Goal: Understand process/instructions: Learn how to perform a task or action

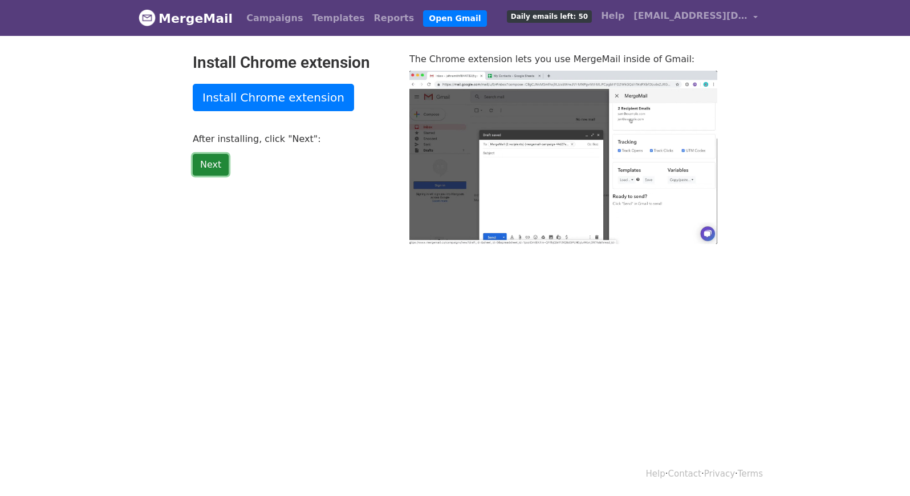
click at [214, 163] on link "Next" at bounding box center [211, 165] width 36 height 22
type input "7.76"
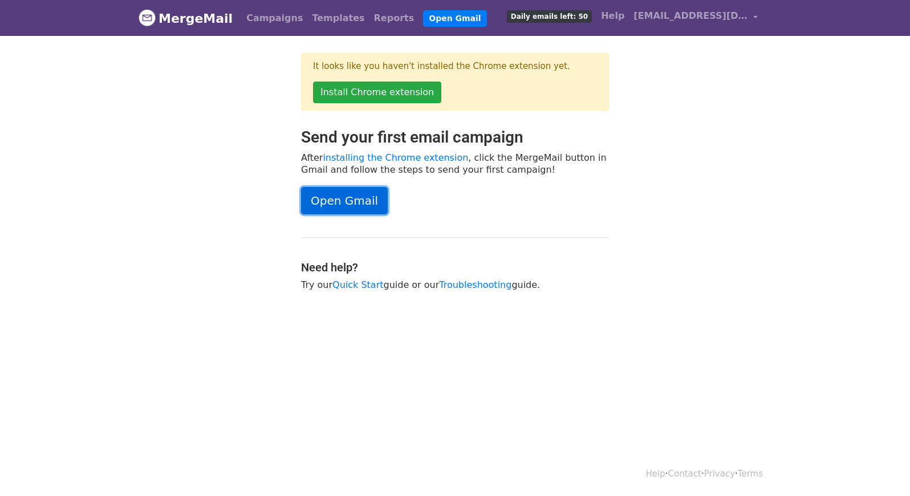
click at [335, 199] on link "Open Gmail" at bounding box center [344, 200] width 87 height 27
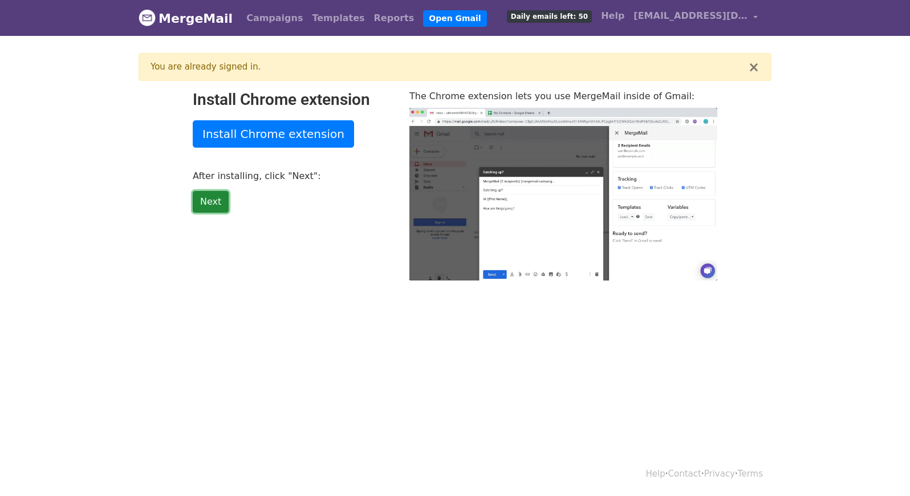
click at [218, 206] on link "Next" at bounding box center [211, 202] width 36 height 22
type input "6.02"
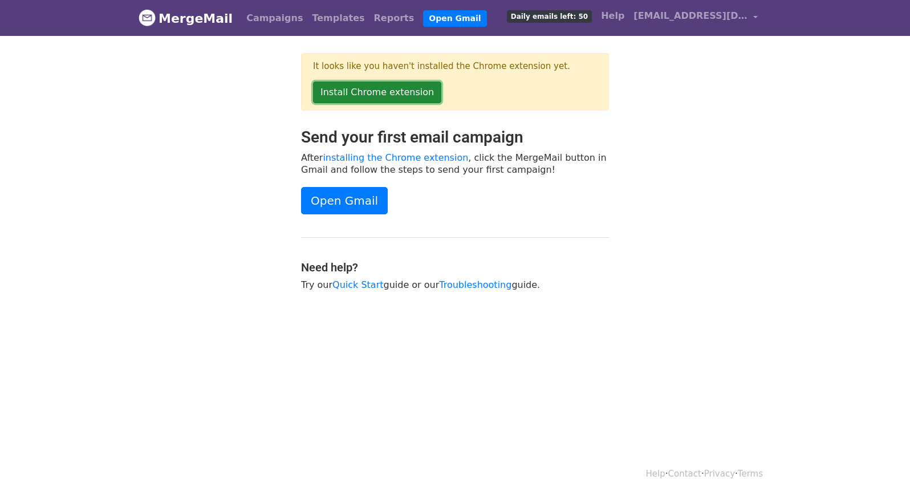
click at [387, 95] on link "Install Chrome extension" at bounding box center [377, 93] width 128 height 22
click at [354, 184] on div "Send your first email campaign After installing the Chrome extension , click th…" at bounding box center [455, 215] width 325 height 175
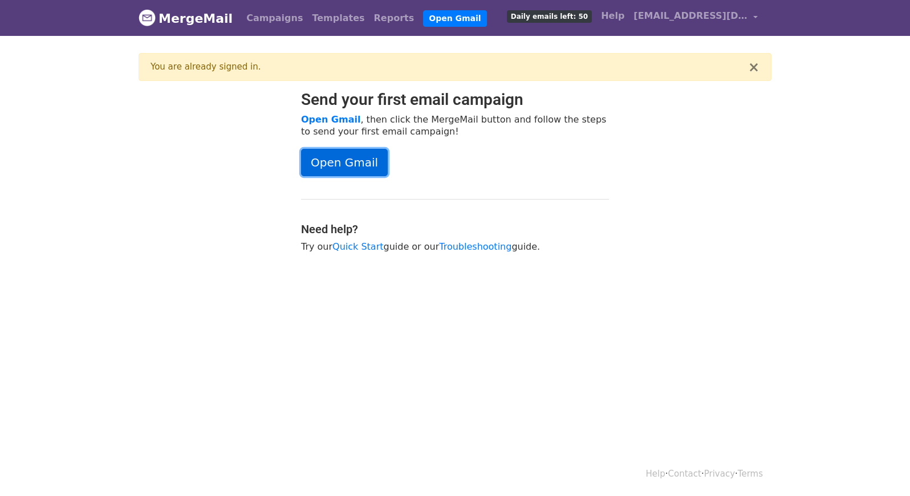
click at [353, 164] on link "Open Gmail" at bounding box center [344, 162] width 87 height 27
